Goal: Transaction & Acquisition: Purchase product/service

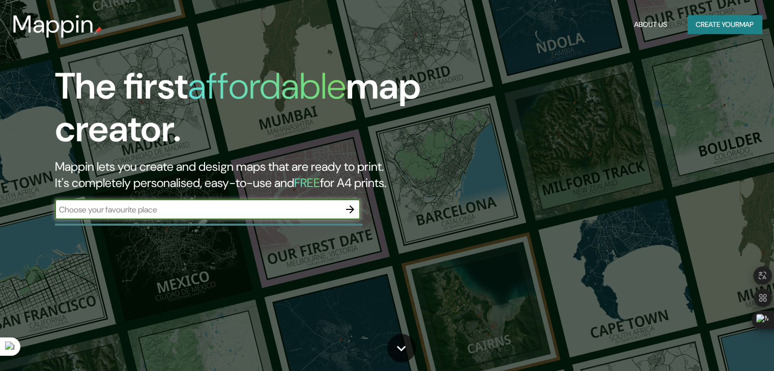
click at [261, 212] on input "text" at bounding box center [197, 210] width 285 height 12
type input "[GEOGRAPHIC_DATA]"
click at [352, 206] on icon "button" at bounding box center [350, 209] width 12 height 12
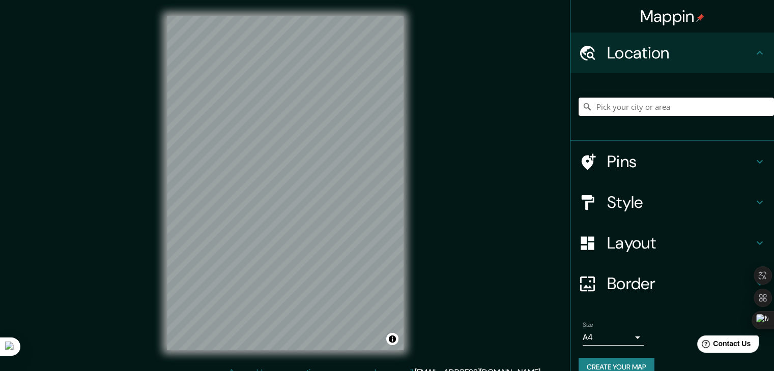
click at [620, 106] on input "Pick your city or area" at bounding box center [675, 107] width 195 height 18
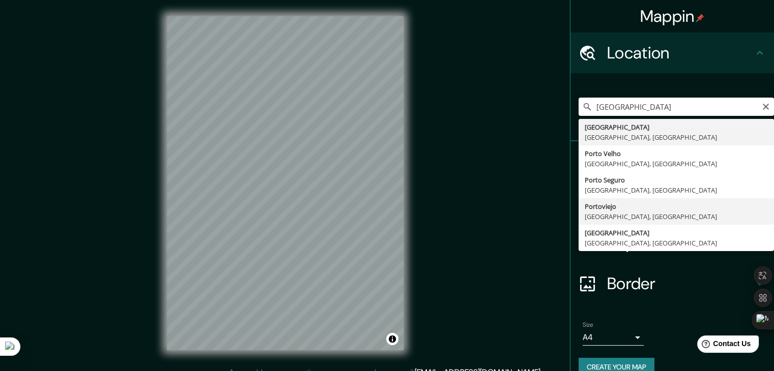
type input "Portoviejo, [GEOGRAPHIC_DATA], [GEOGRAPHIC_DATA]"
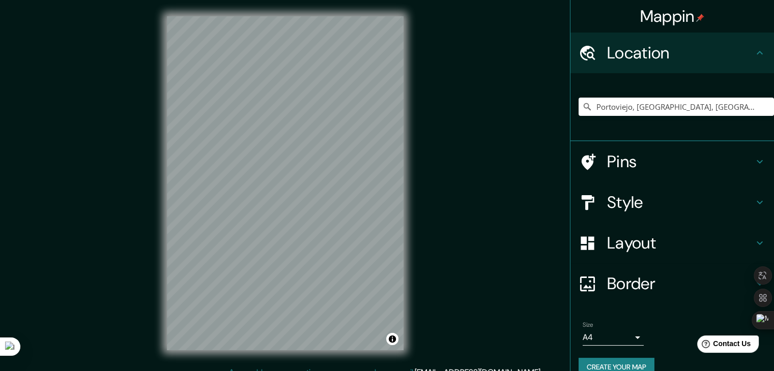
click at [669, 200] on h4 "Style" at bounding box center [680, 202] width 146 height 20
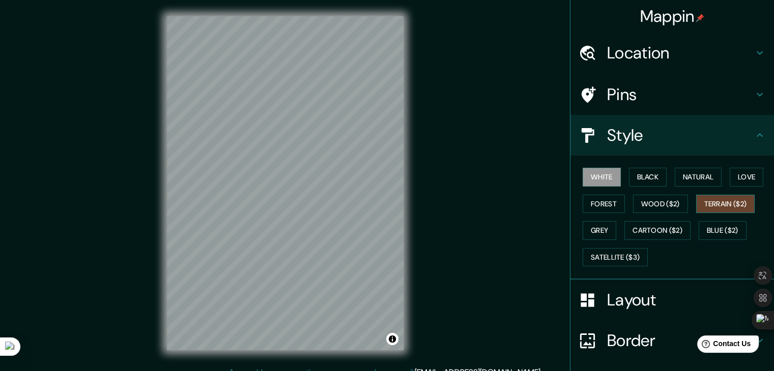
click at [721, 197] on button "Terrain ($2)" at bounding box center [725, 204] width 59 height 19
click at [593, 178] on button "White" at bounding box center [601, 177] width 38 height 19
click at [645, 175] on button "Black" at bounding box center [648, 177] width 38 height 19
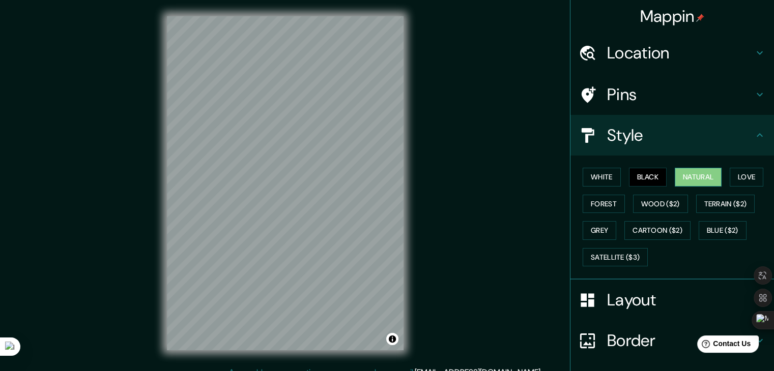
click at [675, 178] on button "Natural" at bounding box center [697, 177] width 47 height 19
click at [729, 175] on button "Love" at bounding box center [746, 177] width 34 height 19
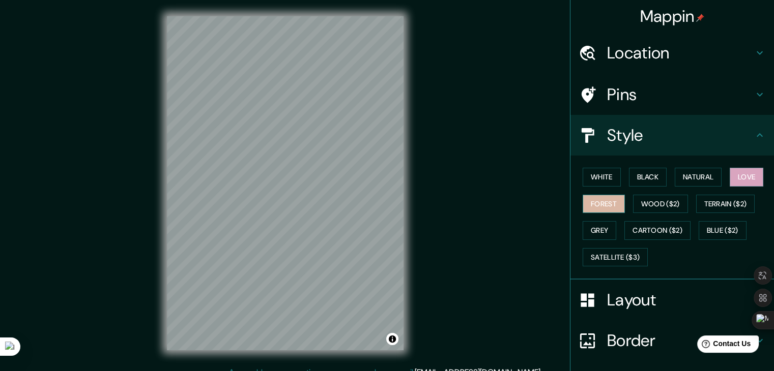
click at [601, 204] on button "Forest" at bounding box center [603, 204] width 42 height 19
click at [654, 199] on button "Wood ($2)" at bounding box center [660, 204] width 55 height 19
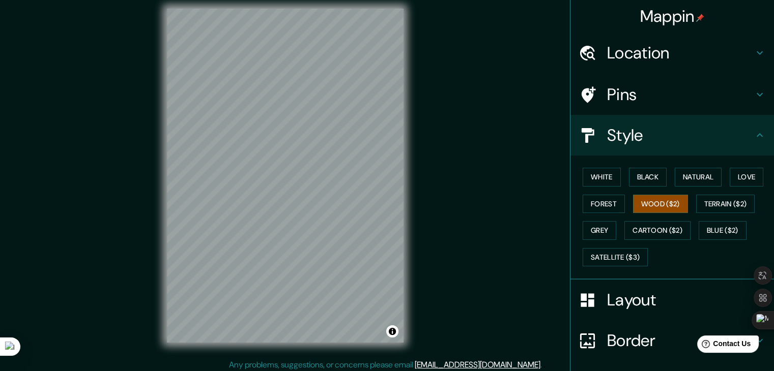
scroll to position [12, 0]
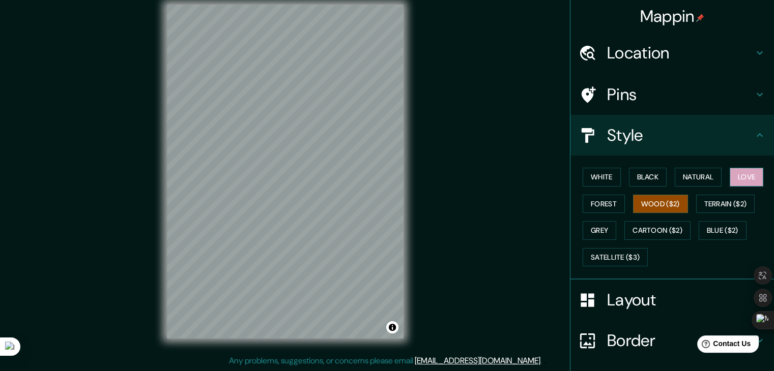
click at [741, 174] on button "Love" at bounding box center [746, 177] width 34 height 19
click at [714, 232] on button "Blue ($2)" at bounding box center [722, 230] width 48 height 19
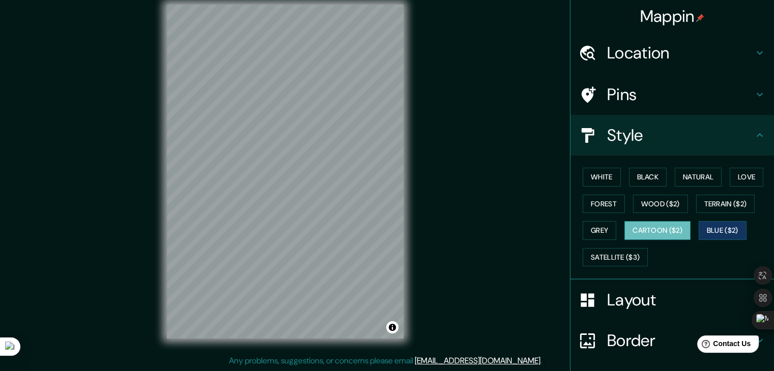
click at [671, 232] on button "Cartoon ($2)" at bounding box center [657, 230] width 66 height 19
click at [590, 228] on button "Grey" at bounding box center [599, 230] width 34 height 19
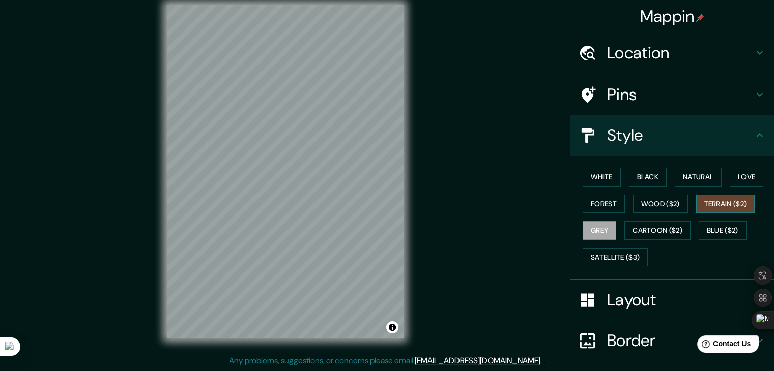
click at [739, 201] on button "Terrain ($2)" at bounding box center [725, 204] width 59 height 19
click at [667, 204] on button "Wood ($2)" at bounding box center [660, 204] width 55 height 19
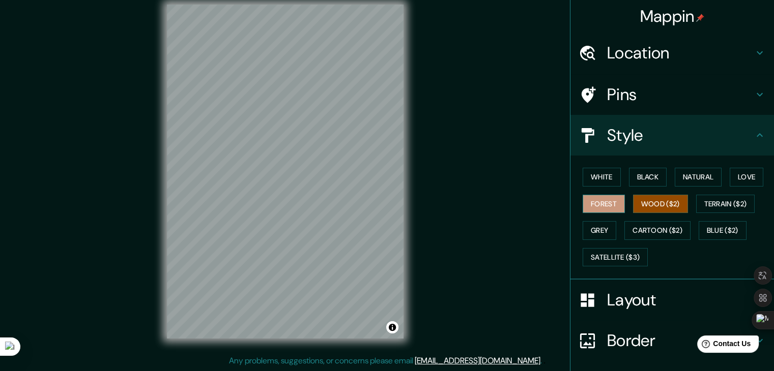
click at [607, 199] on button "Forest" at bounding box center [603, 204] width 42 height 19
click at [755, 174] on button "Love" at bounding box center [746, 177] width 34 height 19
click at [601, 310] on div "Layout" at bounding box center [671, 300] width 203 height 41
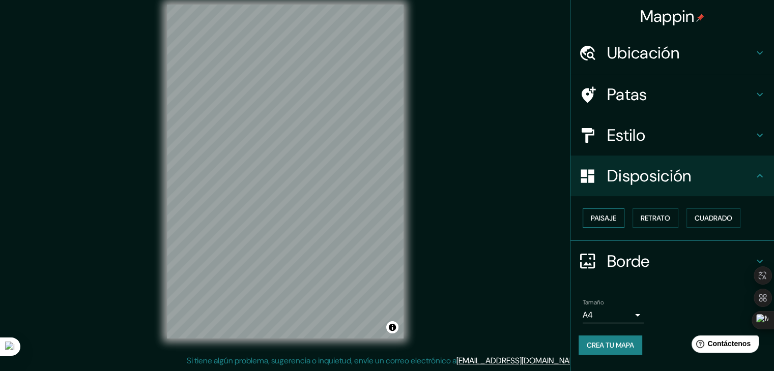
click at [609, 220] on font "Paisaje" at bounding box center [602, 218] width 25 height 9
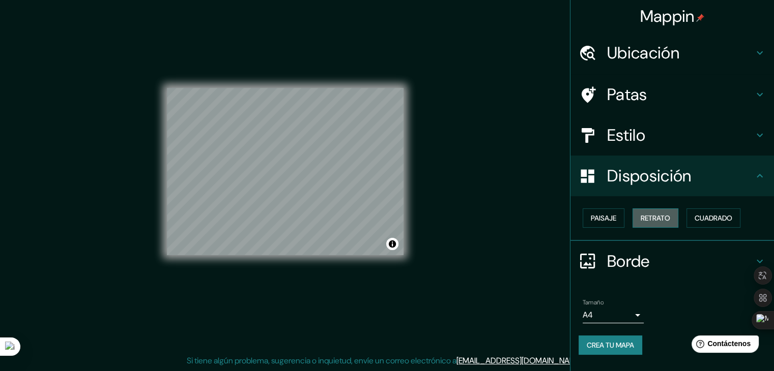
click at [651, 219] on font "Retrato" at bounding box center [654, 218] width 29 height 9
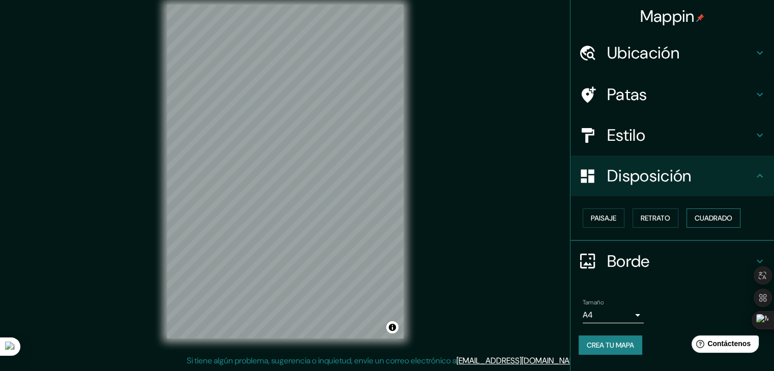
click at [721, 224] on font "Cuadrado" at bounding box center [713, 218] width 38 height 13
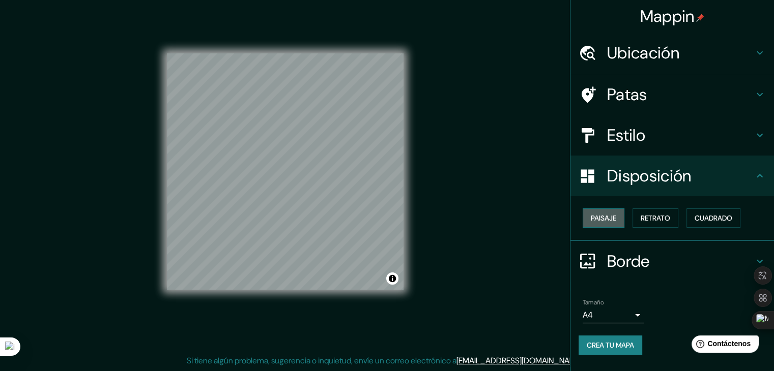
click at [592, 216] on font "Paisaje" at bounding box center [602, 218] width 25 height 9
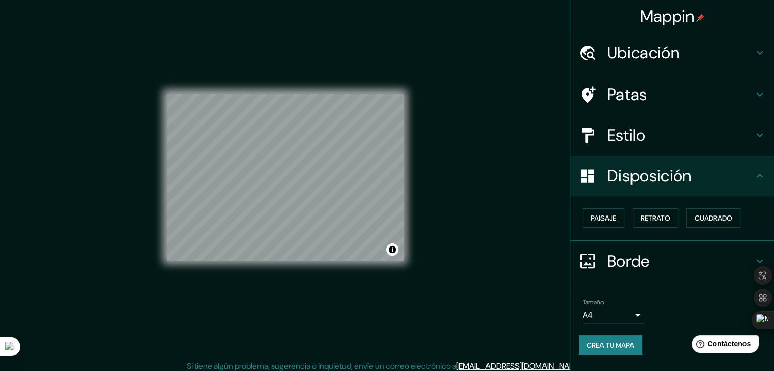
scroll to position [0, 0]
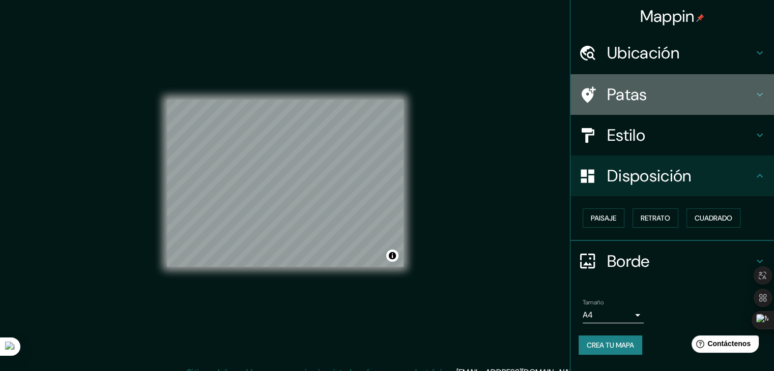
click at [677, 94] on h4 "Patas" at bounding box center [680, 94] width 146 height 20
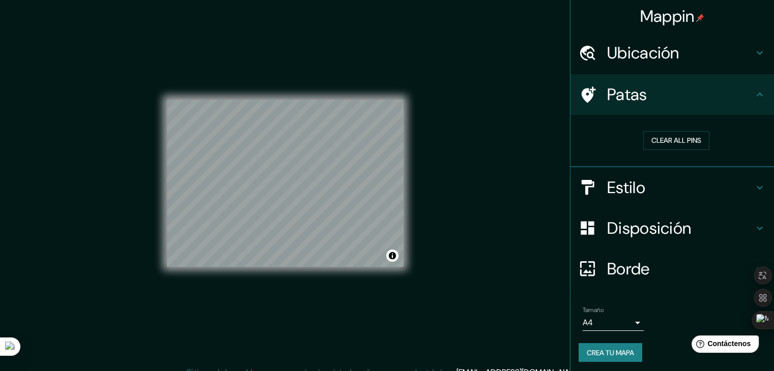
click at [740, 63] on div "Ubicación" at bounding box center [671, 53] width 203 height 41
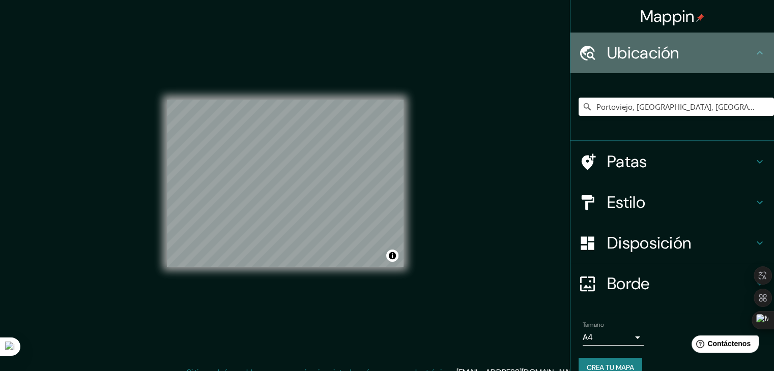
click at [732, 54] on h4 "Ubicación" at bounding box center [680, 53] width 146 height 20
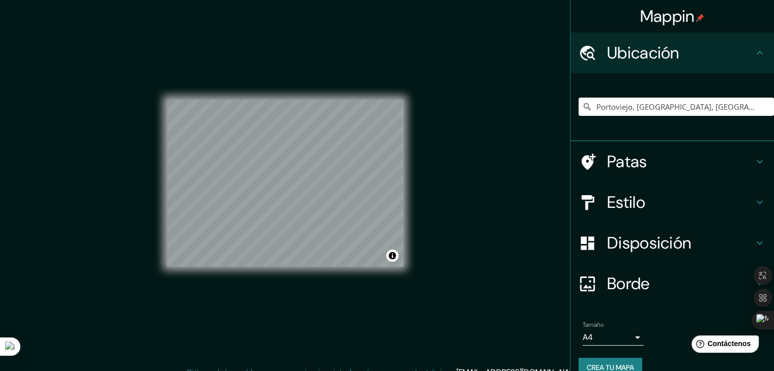
click at [701, 158] on h4 "Patas" at bounding box center [680, 162] width 146 height 20
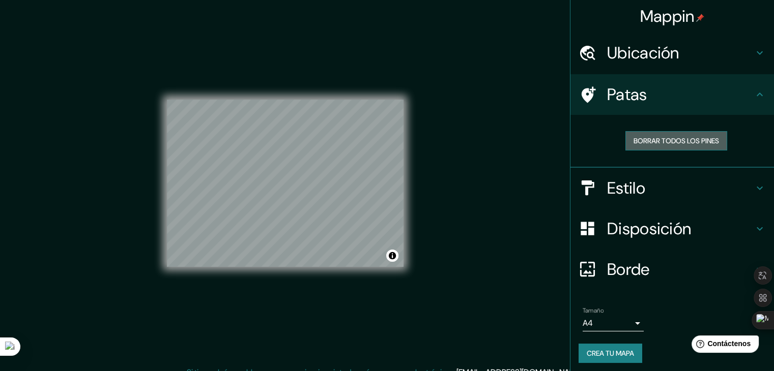
click at [680, 133] on button "Borrar todos los pines" at bounding box center [676, 140] width 102 height 19
click at [745, 97] on h4 "Patas" at bounding box center [680, 94] width 146 height 20
click at [581, 90] on icon at bounding box center [588, 94] width 14 height 16
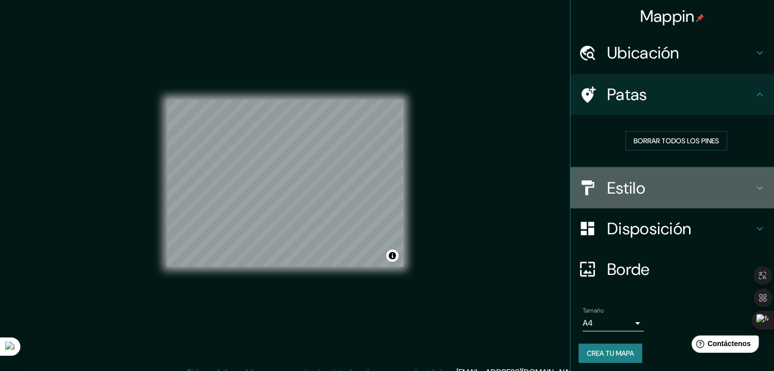
click at [648, 193] on h4 "Estilo" at bounding box center [680, 188] width 146 height 20
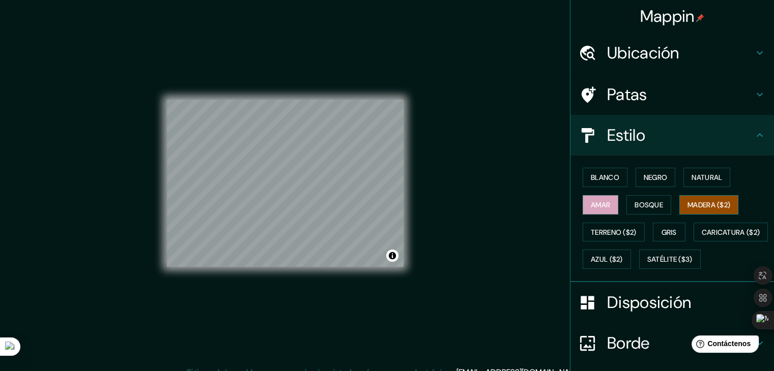
click at [700, 204] on font "Madera ($2)" at bounding box center [708, 204] width 43 height 9
click at [590, 209] on font "Amar" at bounding box center [599, 204] width 19 height 13
click at [714, 208] on font "Madera ($2)" at bounding box center [708, 204] width 43 height 9
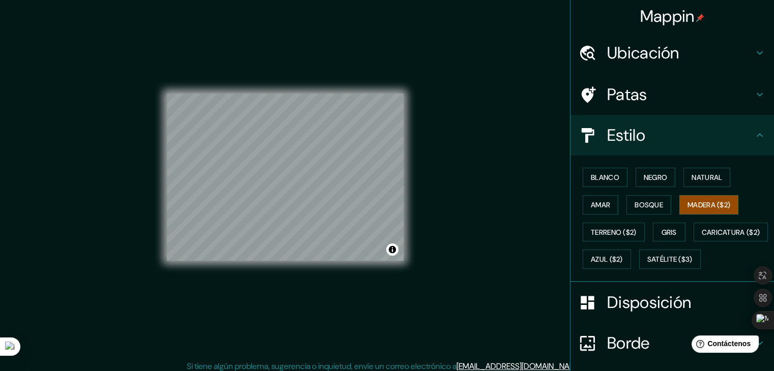
scroll to position [12, 0]
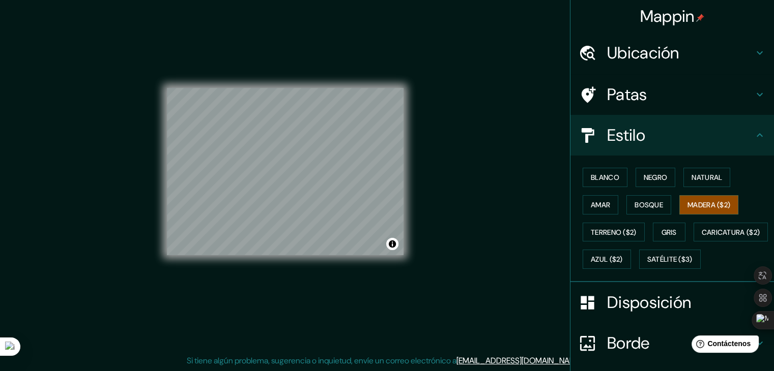
click at [152, 184] on div "© Mapbox © OpenStreetMap Improve this map" at bounding box center [285, 171] width 269 height 367
click at [165, 196] on div "© Mapbox © OpenStreetMap Improve this map" at bounding box center [285, 171] width 269 height 367
click at [647, 264] on font "Satélite ($3)" at bounding box center [669, 259] width 45 height 9
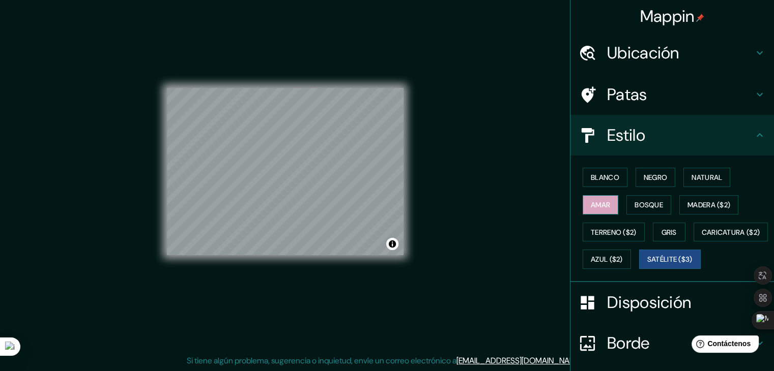
click at [596, 204] on font "Amar" at bounding box center [599, 204] width 19 height 9
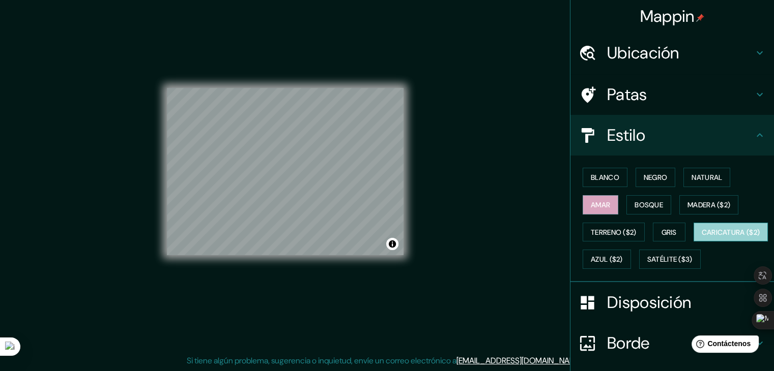
click at [701, 237] on font "Caricatura ($2)" at bounding box center [730, 232] width 58 height 9
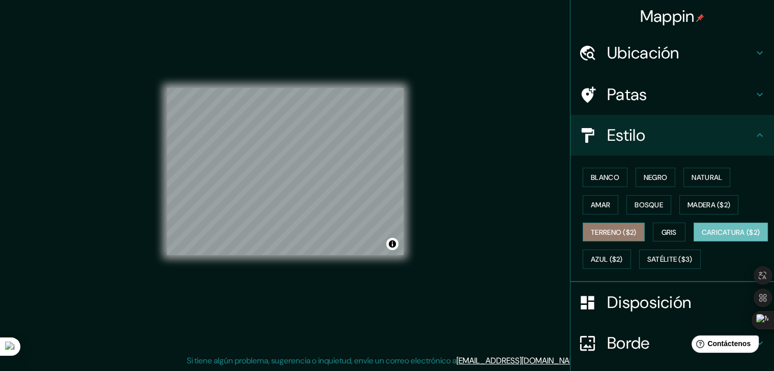
click at [621, 226] on font "Terreno ($2)" at bounding box center [613, 232] width 46 height 13
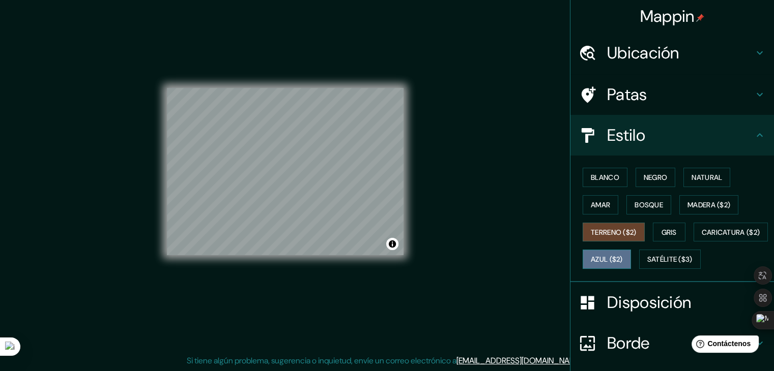
click at [631, 265] on button "Azul ($2)" at bounding box center [606, 259] width 48 height 19
